Goal: Use online tool/utility: Use online tool/utility

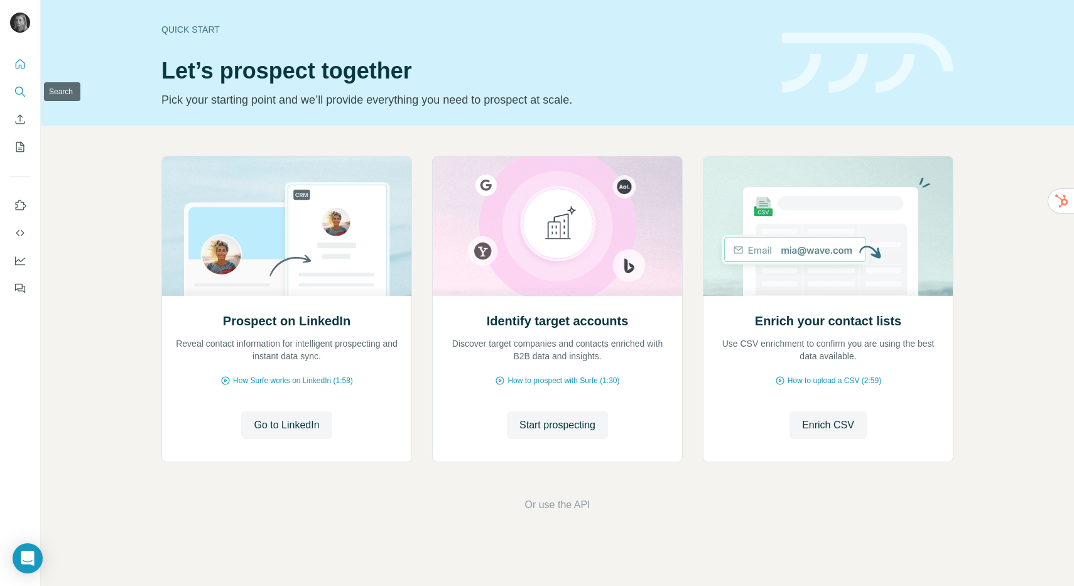
click at [18, 90] on icon "Search" at bounding box center [20, 91] width 13 height 13
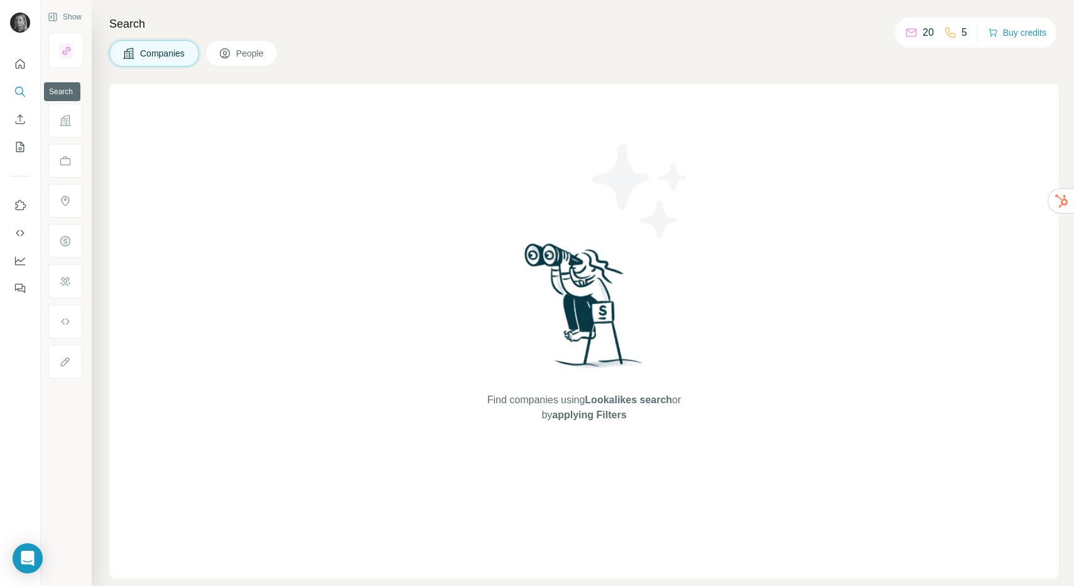
click at [21, 88] on icon "Search" at bounding box center [20, 91] width 13 height 13
click at [21, 88] on icon "Search" at bounding box center [19, 91] width 8 height 8
click at [19, 87] on icon "Search" at bounding box center [20, 91] width 13 height 13
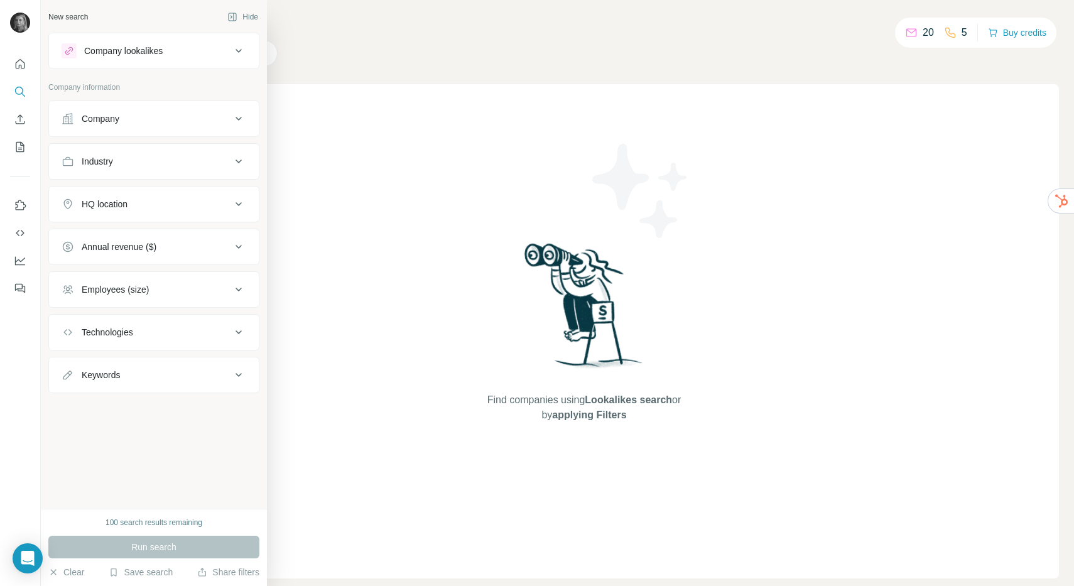
click at [60, 117] on button "Company" at bounding box center [154, 119] width 210 height 30
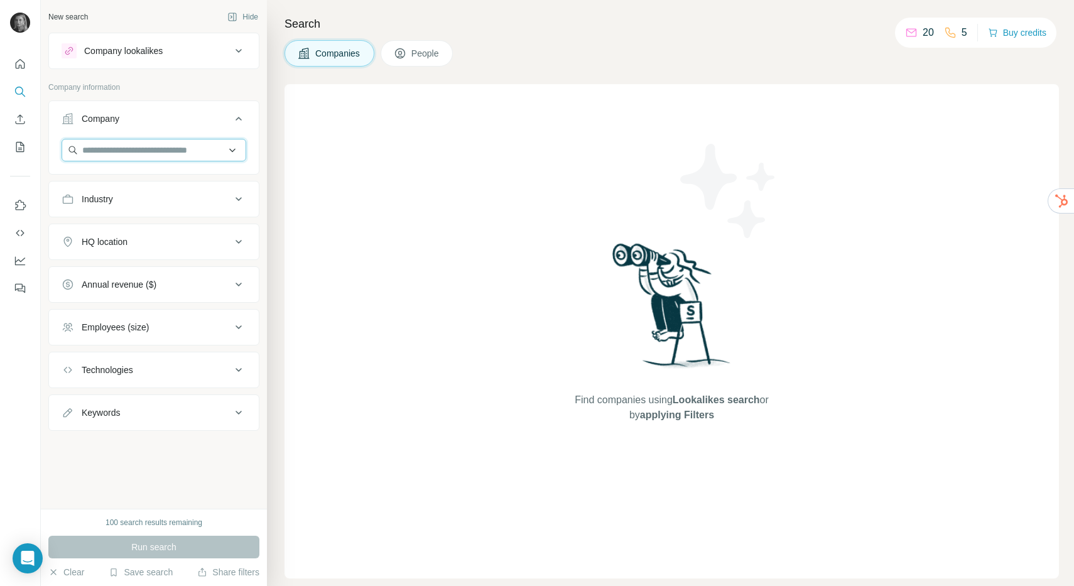
click at [95, 144] on input "text" at bounding box center [154, 150] width 185 height 23
type input "**********"
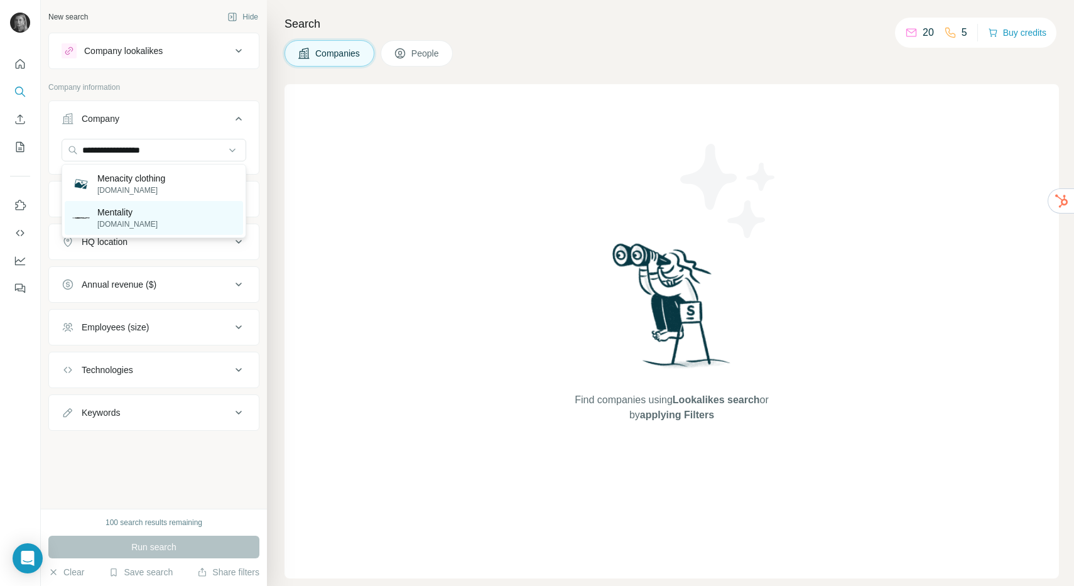
click at [214, 224] on div "Mentality [DOMAIN_NAME]" at bounding box center [154, 218] width 178 height 34
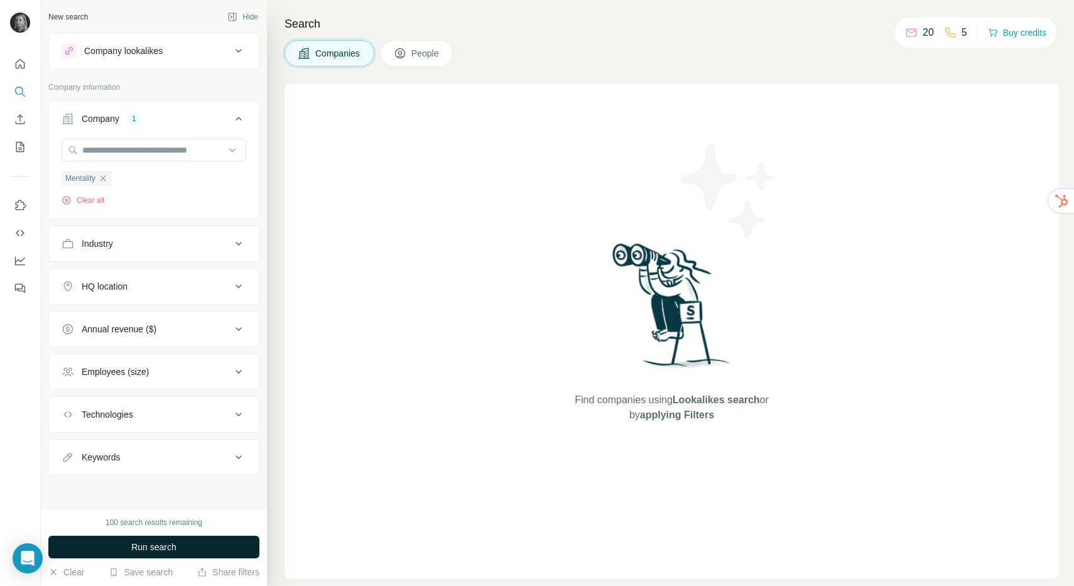
click at [187, 549] on button "Run search" at bounding box center [153, 547] width 211 height 23
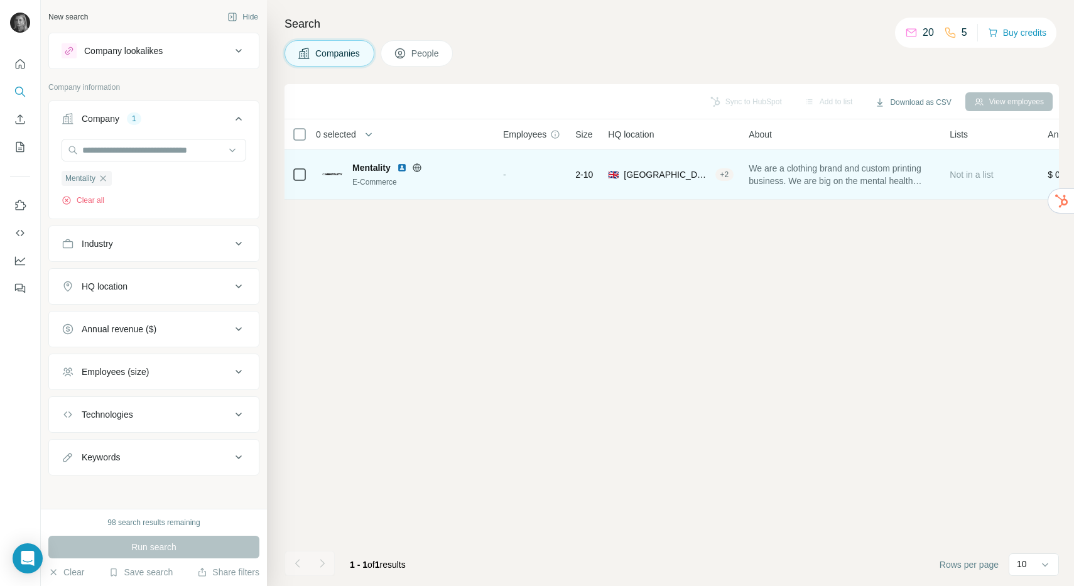
click at [463, 176] on div "Mentality E-Commerce" at bounding box center [420, 174] width 136 height 26
click at [418, 165] on icon at bounding box center [416, 167] width 3 height 8
